Goal: Information Seeking & Learning: Learn about a topic

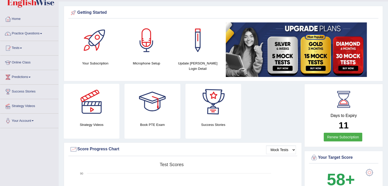
scroll to position [2, 0]
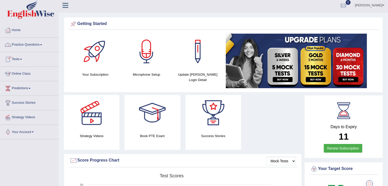
click at [42, 44] on span at bounding box center [41, 44] width 2 height 1
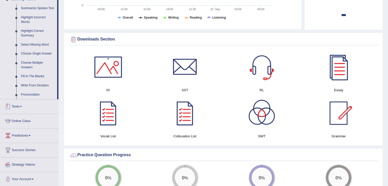
scroll to position [233, 0]
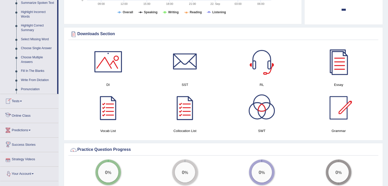
click at [31, 118] on link "Online Class" at bounding box center [29, 115] width 58 height 13
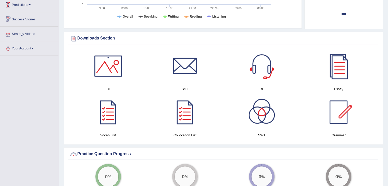
scroll to position [62, 0]
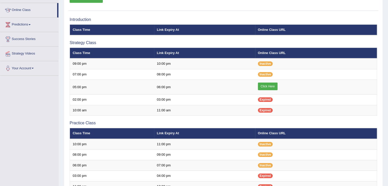
scroll to position [66, 0]
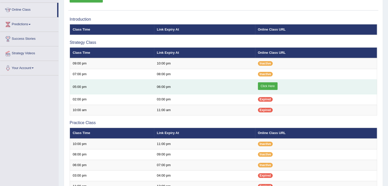
click at [266, 86] on link "Click Here" at bounding box center [268, 86] width 20 height 8
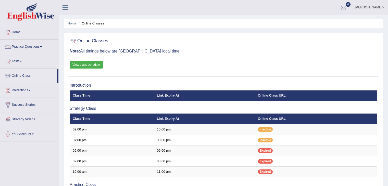
click at [92, 65] on link "View class schedule" at bounding box center [86, 65] width 33 height 8
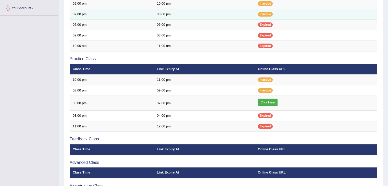
scroll to position [126, 0]
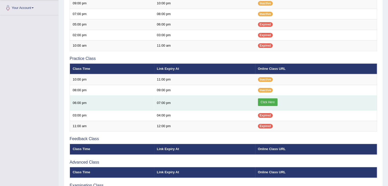
click at [267, 99] on link "Click Here" at bounding box center [268, 102] width 20 height 8
click at [263, 104] on link "Click Here" at bounding box center [268, 102] width 20 height 8
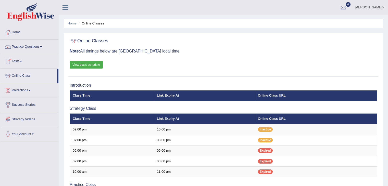
click at [20, 60] on link "Tests" at bounding box center [29, 60] width 58 height 13
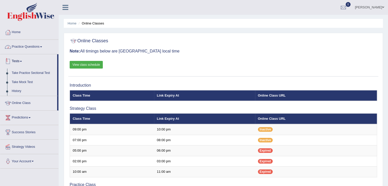
click at [41, 46] on link "Practice Questions" at bounding box center [29, 46] width 58 height 13
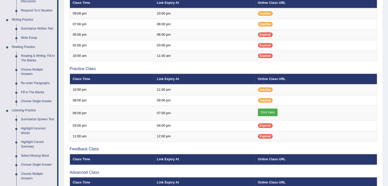
scroll to position [116, 0]
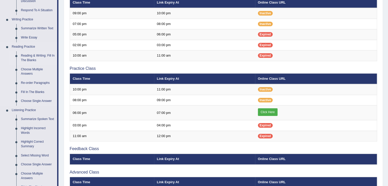
click at [28, 58] on link "Reading & Writing: Fill In The Blanks" at bounding box center [38, 58] width 39 height 14
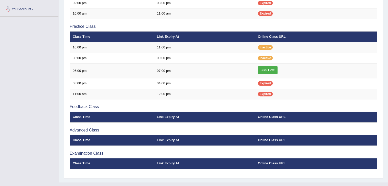
scroll to position [166, 0]
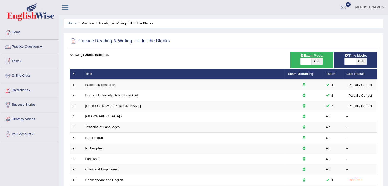
click at [41, 46] on link "Practice Questions" at bounding box center [29, 46] width 58 height 13
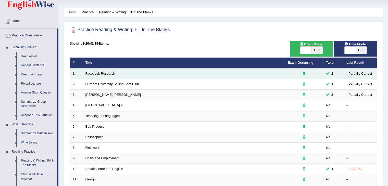
scroll to position [12, 0]
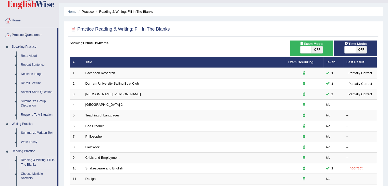
click at [28, 35] on link "Practice Questions" at bounding box center [28, 34] width 57 height 13
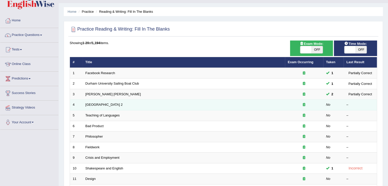
click at [143, 109] on td "Golden Gate Bridge 2" at bounding box center [184, 105] width 202 height 11
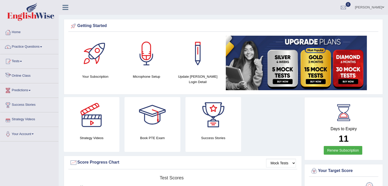
click at [30, 79] on link "Online Class" at bounding box center [29, 75] width 58 height 13
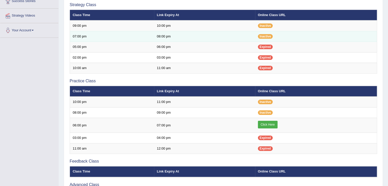
scroll to position [104, 0]
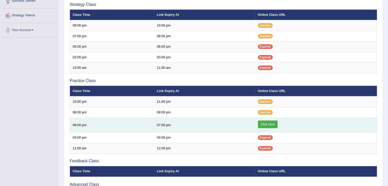
click at [268, 123] on link "Click Here" at bounding box center [268, 125] width 20 height 8
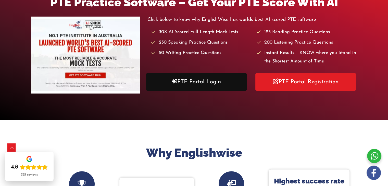
click at [179, 81] on link "PTE Portal Login" at bounding box center [196, 82] width 100 height 18
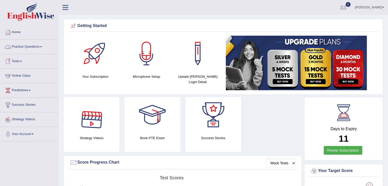
click at [38, 45] on link "Practice Questions" at bounding box center [29, 46] width 58 height 13
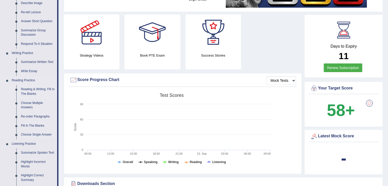
scroll to position [84, 0]
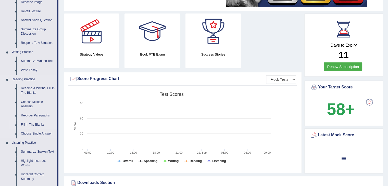
click at [34, 123] on link "Fill In The Blanks" at bounding box center [38, 124] width 39 height 9
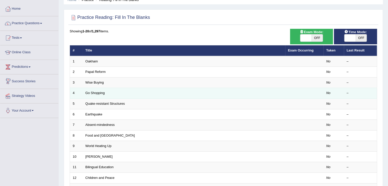
scroll to position [24, 0]
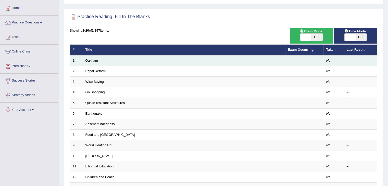
click at [90, 61] on link "Oakham" at bounding box center [91, 61] width 12 height 4
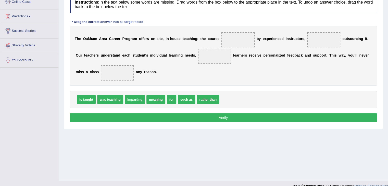
scroll to position [74, 0]
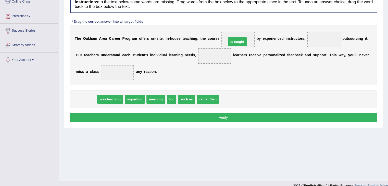
drag, startPoint x: 84, startPoint y: 98, endPoint x: 235, endPoint y: 40, distance: 161.6
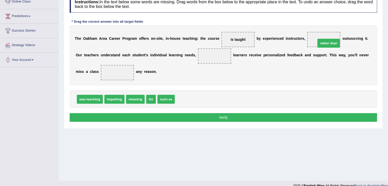
drag, startPoint x: 186, startPoint y: 99, endPoint x: 327, endPoint y: 42, distance: 151.6
drag, startPoint x: 135, startPoint y: 98, endPoint x: 214, endPoint y: 54, distance: 90.0
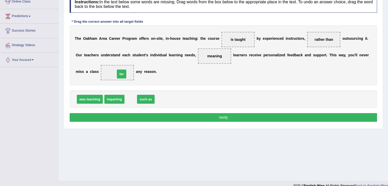
drag, startPoint x: 132, startPoint y: 100, endPoint x: 122, endPoint y: 74, distance: 27.3
click at [224, 118] on button "Verify" at bounding box center [223, 117] width 307 height 9
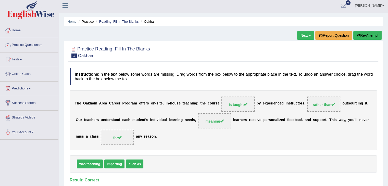
scroll to position [1, 0]
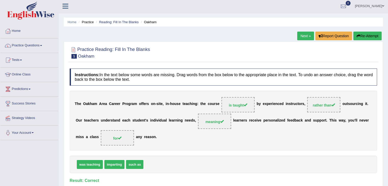
click at [304, 37] on link "Next »" at bounding box center [305, 36] width 17 height 9
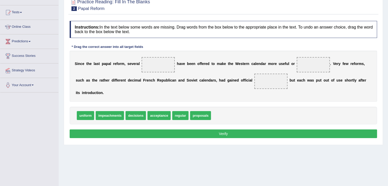
scroll to position [49, 0]
drag, startPoint x: 199, startPoint y: 117, endPoint x: 157, endPoint y: 67, distance: 64.8
drag, startPoint x: 157, startPoint y: 64, endPoint x: 310, endPoint y: 65, distance: 153.3
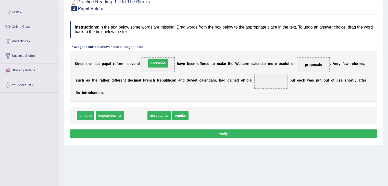
drag, startPoint x: 139, startPoint y: 112, endPoint x: 161, endPoint y: 60, distance: 57.3
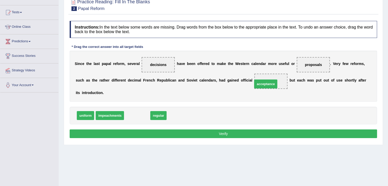
drag, startPoint x: 142, startPoint y: 116, endPoint x: 272, endPoint y: 84, distance: 134.4
click at [221, 133] on button "Verify" at bounding box center [223, 134] width 307 height 9
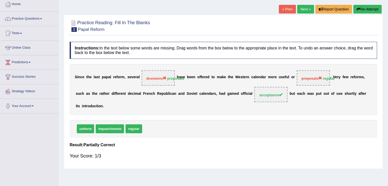
scroll to position [28, 0]
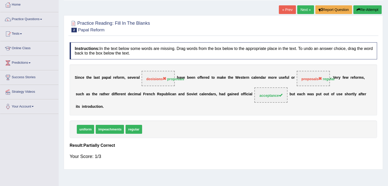
click at [303, 8] on link "Next »" at bounding box center [305, 9] width 17 height 9
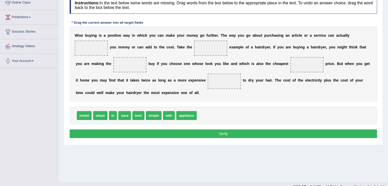
scroll to position [74, 0]
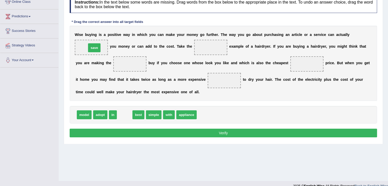
drag, startPoint x: 121, startPoint y: 114, endPoint x: 91, endPoint y: 47, distance: 73.4
drag, startPoint x: 126, startPoint y: 113, endPoint x: 208, endPoint y: 49, distance: 104.0
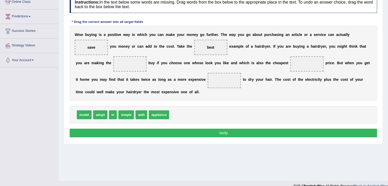
click at [128, 115] on span "simple" at bounding box center [126, 114] width 16 height 9
drag, startPoint x: 155, startPoint y: 114, endPoint x: 129, endPoint y: 63, distance: 57.5
drag, startPoint x: 100, startPoint y: 115, endPoint x: 308, endPoint y: 65, distance: 213.6
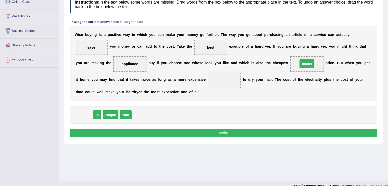
drag, startPoint x: 83, startPoint y: 115, endPoint x: 306, endPoint y: 64, distance: 228.5
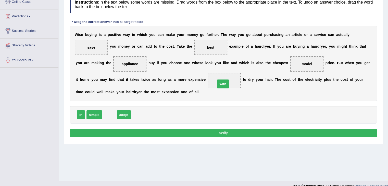
drag, startPoint x: 111, startPoint y: 114, endPoint x: 225, endPoint y: 83, distance: 117.7
click at [223, 129] on button "Verify" at bounding box center [223, 133] width 307 height 9
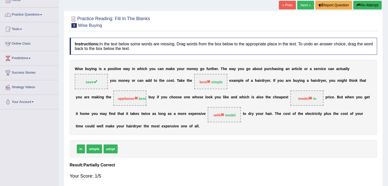
scroll to position [36, 0]
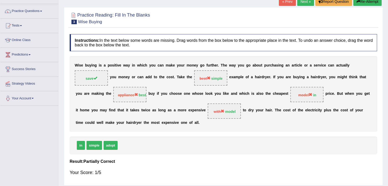
click at [223, 129] on div "W i s e b u y i n g i s a p o s i t i v e w a y i n w h i c h y o u c a n m a k…" at bounding box center [223, 93] width 307 height 75
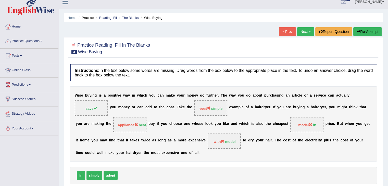
scroll to position [4, 0]
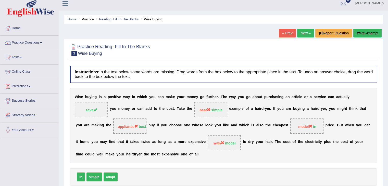
click at [305, 32] on link "Next »" at bounding box center [305, 33] width 17 height 9
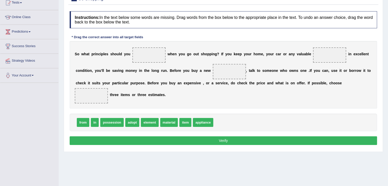
scroll to position [59, 0]
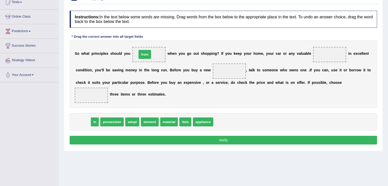
drag, startPoint x: 86, startPoint y: 120, endPoint x: 147, endPoint y: 52, distance: 91.5
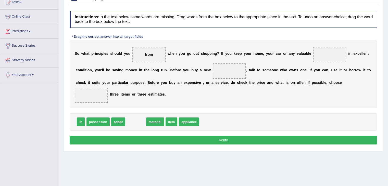
drag, startPoint x: 139, startPoint y: 122, endPoint x: 224, endPoint y: 168, distance: 96.4
click at [224, 168] on div "Home Practice Reading: Fill In The Blanks Go Shopping « Prev Next » Report Ques…" at bounding box center [223, 68] width 329 height 255
drag, startPoint x: 156, startPoint y: 118, endPoint x: 324, endPoint y: 53, distance: 180.5
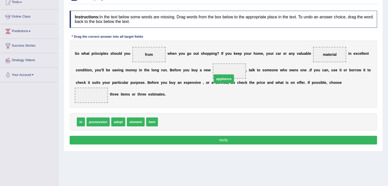
drag, startPoint x: 170, startPoint y: 121, endPoint x: 224, endPoint y: 78, distance: 69.2
drag, startPoint x: 80, startPoint y: 121, endPoint x: 89, endPoint y: 99, distance: 24.3
click at [222, 139] on button "Verify" at bounding box center [223, 140] width 307 height 9
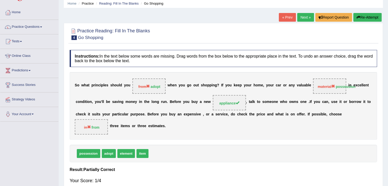
scroll to position [20, 0]
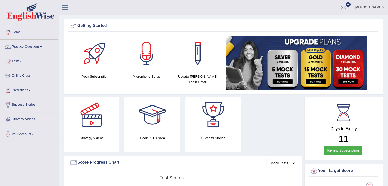
click at [42, 48] on link "Practice Questions" at bounding box center [29, 46] width 58 height 13
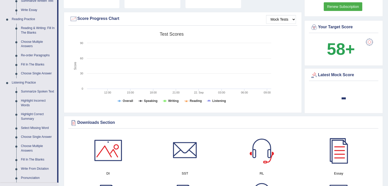
scroll to position [144, 0]
click at [28, 46] on link "Choose Multiple Answers" at bounding box center [38, 45] width 39 height 14
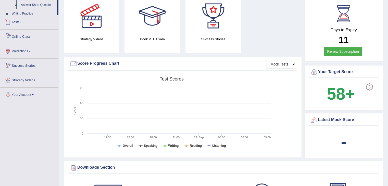
scroll to position [128, 0]
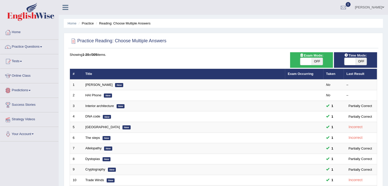
click at [32, 92] on link "Predictions" at bounding box center [29, 89] width 58 height 13
click at [21, 59] on link "Tests" at bounding box center [29, 60] width 58 height 13
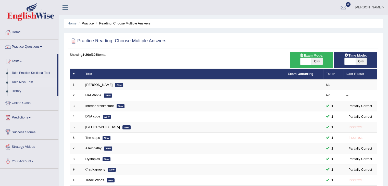
click at [24, 83] on link "Take Mock Test" at bounding box center [33, 82] width 48 height 9
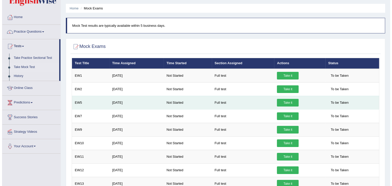
scroll to position [16, 0]
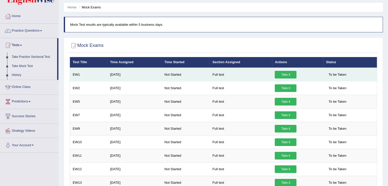
click at [119, 71] on td "Sep 18, 2025" at bounding box center [134, 75] width 54 height 14
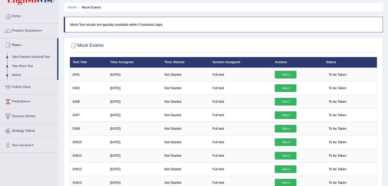
click at [109, 67] on th "Time Assigned" at bounding box center [134, 62] width 54 height 11
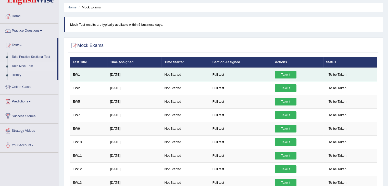
click at [77, 75] on td "EW1" at bounding box center [88, 75] width 37 height 14
click at [292, 74] on link "Take it" at bounding box center [286, 75] width 22 height 8
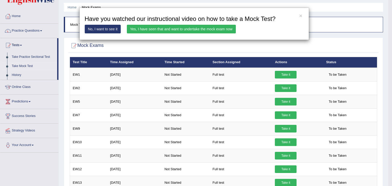
click at [187, 28] on link "Yes, I have seen that and want to undertake the mock exam now" at bounding box center [181, 29] width 109 height 9
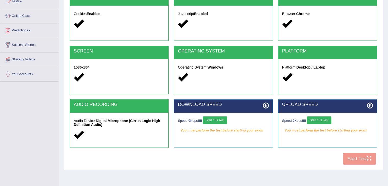
scroll to position [65, 0]
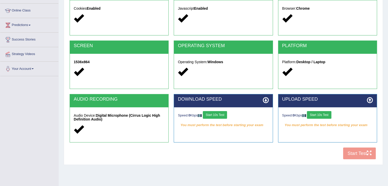
click at [221, 116] on button "Start 10s Test" at bounding box center [215, 115] width 24 height 8
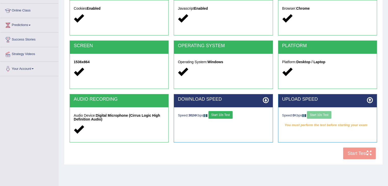
click at [222, 115] on button "Start 10s Test" at bounding box center [220, 115] width 24 height 8
click at [319, 113] on button "Start 10s Test" at bounding box center [319, 115] width 24 height 8
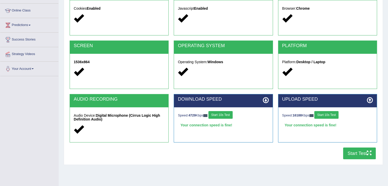
click at [354, 154] on button "Start Test" at bounding box center [359, 154] width 33 height 12
